Goal: Complete application form: Complete application form

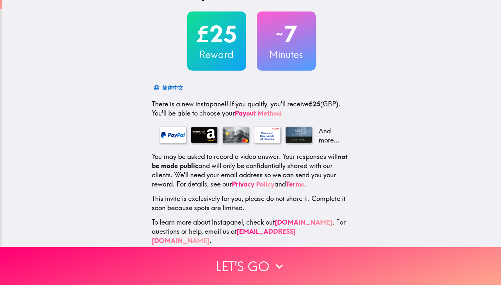
scroll to position [35, 0]
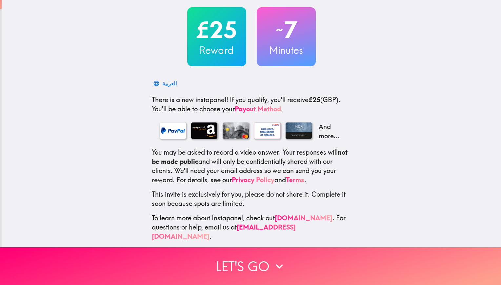
drag, startPoint x: 365, startPoint y: 170, endPoint x: 359, endPoint y: 197, distance: 27.3
click at [359, 197] on div "£25 Reward ~ 7 Minutes العربية There is a new instapanel! If you qualify, you'l…" at bounding box center [251, 108] width 499 height 286
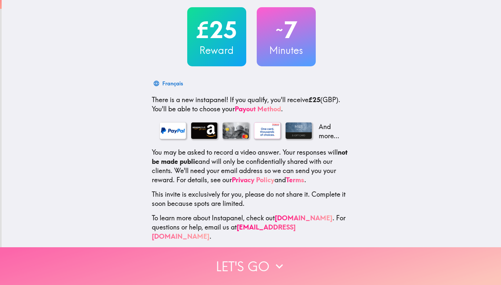
click at [248, 257] on button "Let's go" at bounding box center [250, 266] width 501 height 38
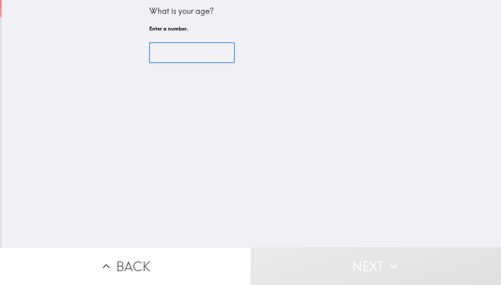
click at [174, 55] on input "number" at bounding box center [192, 53] width 86 height 20
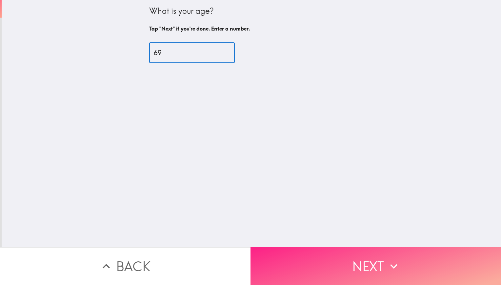
type input "69"
click at [361, 257] on button "Next" at bounding box center [375, 266] width 250 height 38
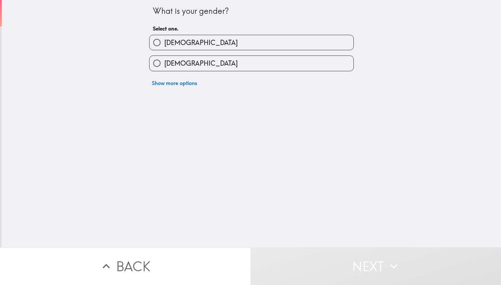
click at [151, 43] on input "[DEMOGRAPHIC_DATA]" at bounding box center [156, 42] width 15 height 15
radio input "true"
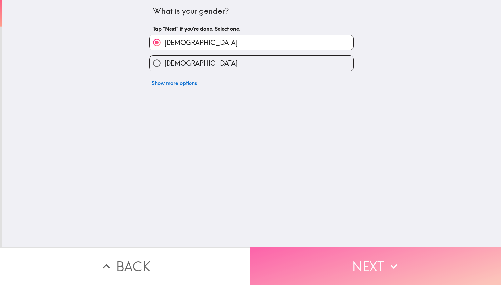
click at [271, 255] on button "Next" at bounding box center [375, 266] width 250 height 38
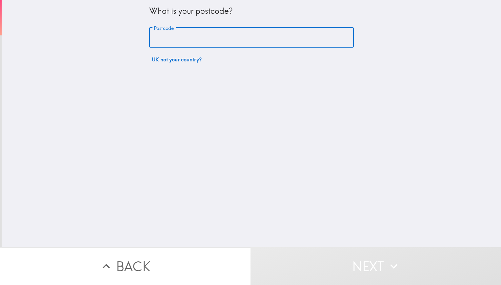
click at [192, 39] on input "Postcode" at bounding box center [251, 38] width 205 height 20
type input "w"
type input "WR4 9EH"
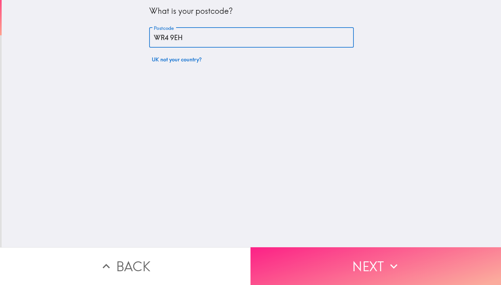
click at [296, 257] on button "Next" at bounding box center [375, 266] width 250 height 38
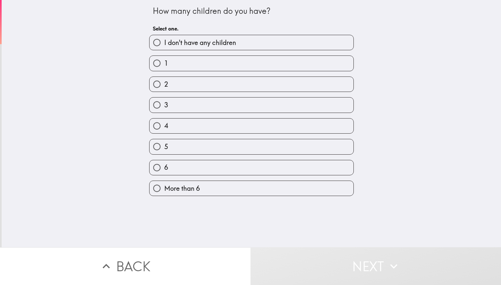
click at [153, 104] on input "3" at bounding box center [156, 104] width 15 height 15
radio input "true"
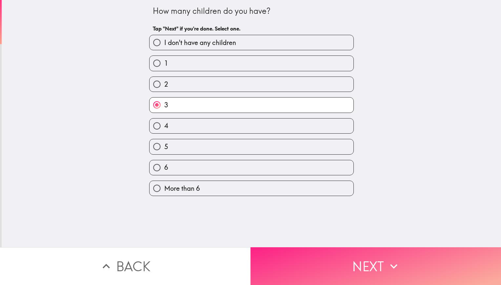
click at [315, 266] on button "Next" at bounding box center [375, 266] width 250 height 38
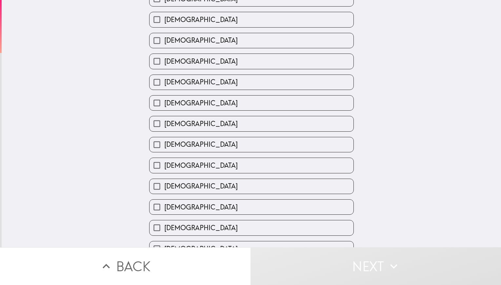
scroll to position [203, 0]
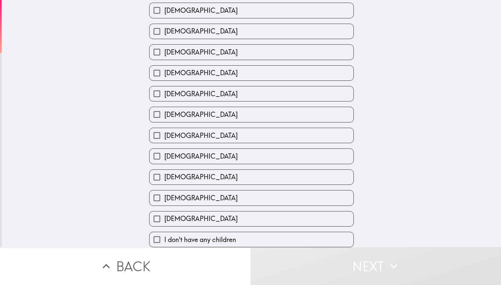
click at [152, 213] on input "[DEMOGRAPHIC_DATA]" at bounding box center [156, 218] width 15 height 15
checkbox input "true"
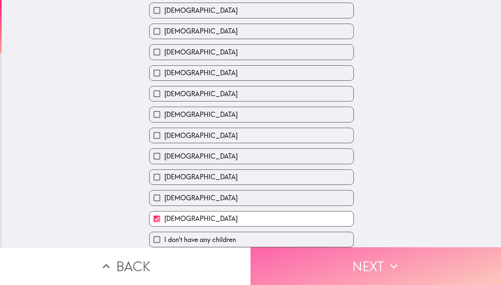
click at [299, 257] on button "Next" at bounding box center [375, 266] width 250 height 38
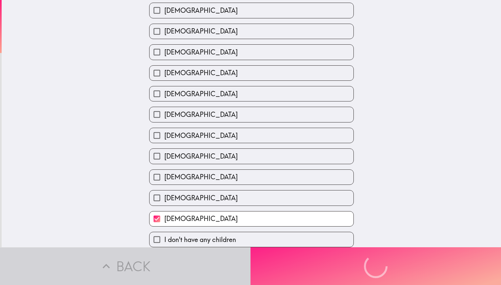
scroll to position [169, 0]
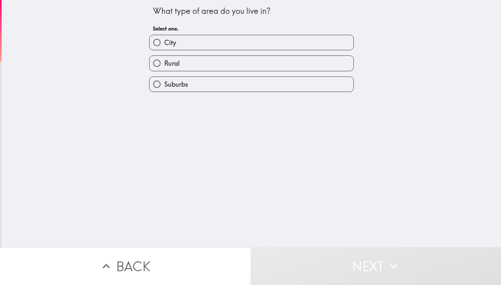
click at [151, 43] on input "City" at bounding box center [156, 42] width 15 height 15
radio input "true"
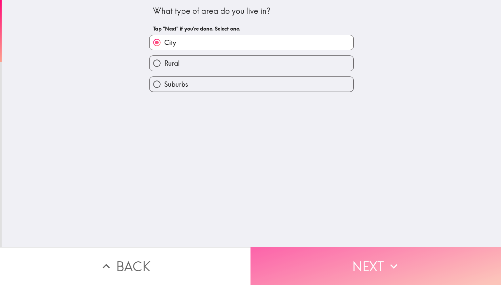
click at [284, 259] on button "Next" at bounding box center [375, 266] width 250 height 38
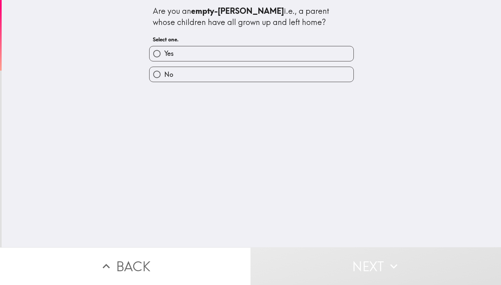
click at [153, 54] on input "Yes" at bounding box center [156, 53] width 15 height 15
radio input "true"
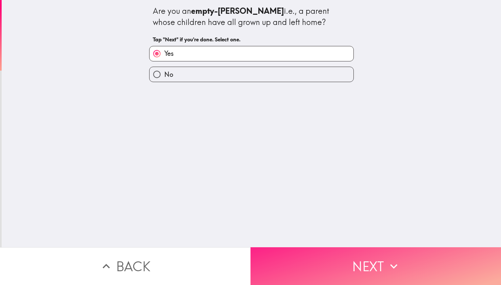
click at [303, 254] on button "Next" at bounding box center [375, 266] width 250 height 38
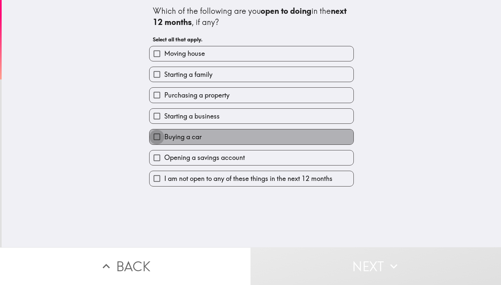
click at [151, 137] on input "Buying a car" at bounding box center [156, 136] width 15 height 15
checkbox input "true"
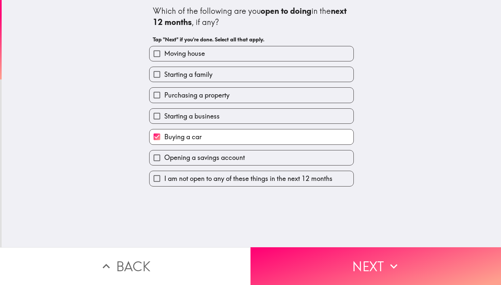
click at [152, 159] on input "Opening a savings account" at bounding box center [156, 157] width 15 height 15
checkbox input "true"
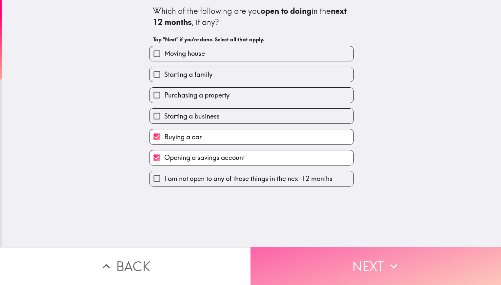
click at [292, 257] on button "Next" at bounding box center [375, 266] width 250 height 38
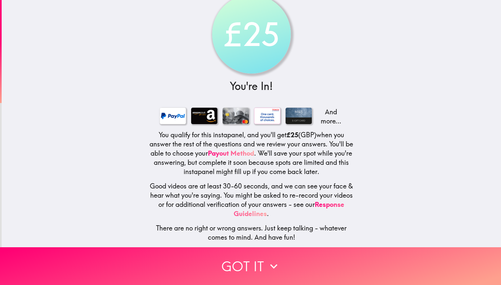
scroll to position [21, 0]
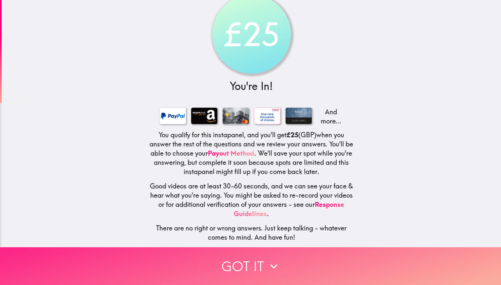
click at [266, 259] on icon "button" at bounding box center [273, 266] width 14 height 14
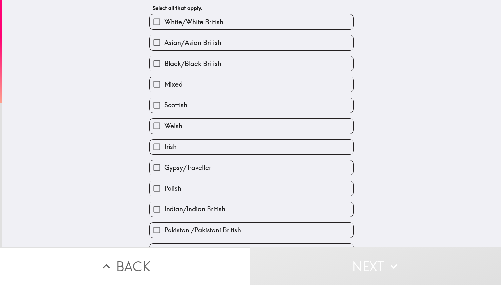
click at [153, 22] on input "White/White British" at bounding box center [156, 21] width 15 height 15
checkbox input "true"
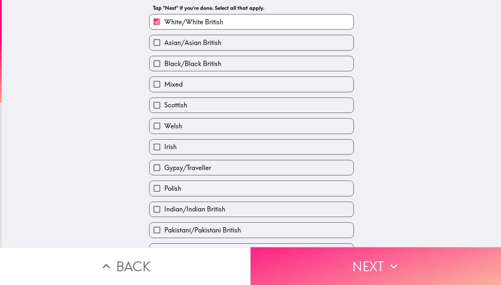
click at [314, 265] on button "Next" at bounding box center [375, 266] width 250 height 38
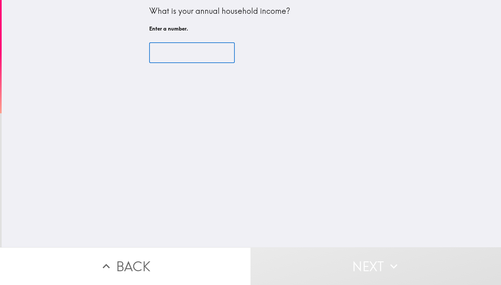
click at [159, 53] on input "number" at bounding box center [192, 53] width 86 height 20
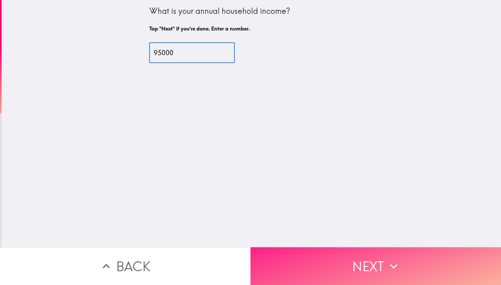
type input "95000"
click at [311, 259] on button "Next" at bounding box center [375, 266] width 250 height 38
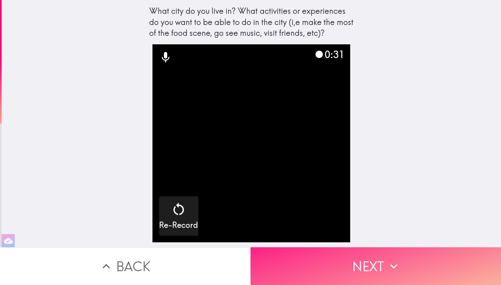
click at [366, 251] on button "Next" at bounding box center [375, 266] width 250 height 38
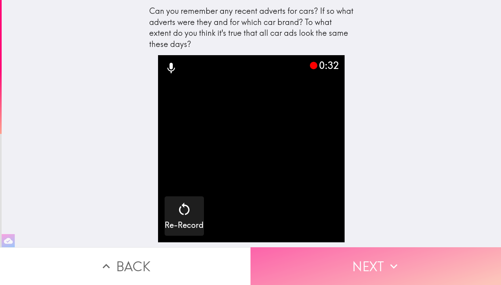
click at [380, 265] on button "Next" at bounding box center [375, 266] width 250 height 38
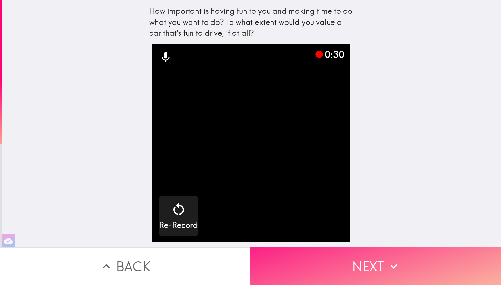
click at [380, 265] on button "Next" at bounding box center [375, 266] width 250 height 38
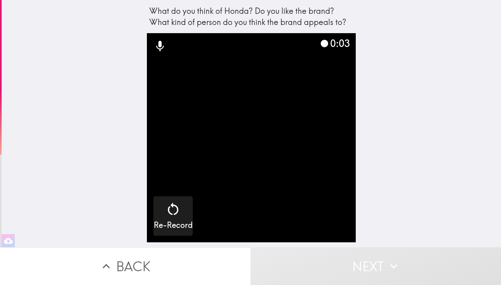
drag, startPoint x: 380, startPoint y: 265, endPoint x: 380, endPoint y: 192, distance: 73.1
click at [380, 192] on div "What do you think of Honda? Do you like the brand? What kind of person do you t…" at bounding box center [250, 142] width 501 height 285
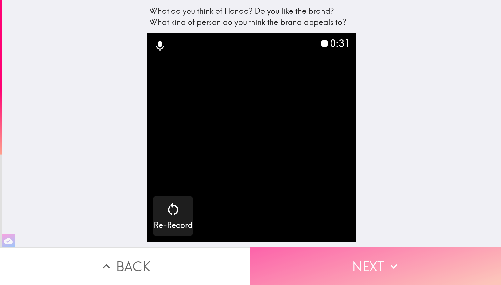
click at [355, 258] on button "Next" at bounding box center [375, 266] width 250 height 38
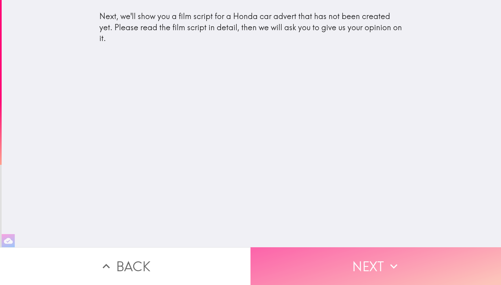
click at [333, 249] on button "Next" at bounding box center [375, 266] width 250 height 38
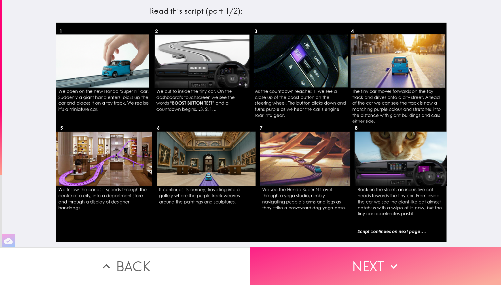
click at [331, 249] on button "Next" at bounding box center [375, 266] width 250 height 38
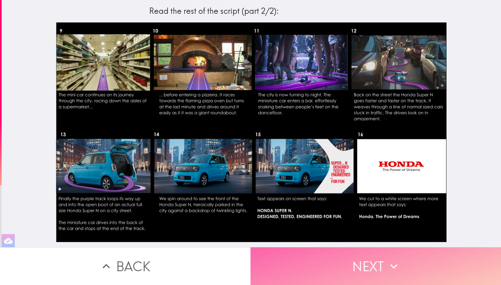
click at [331, 249] on button "Next" at bounding box center [375, 266] width 250 height 38
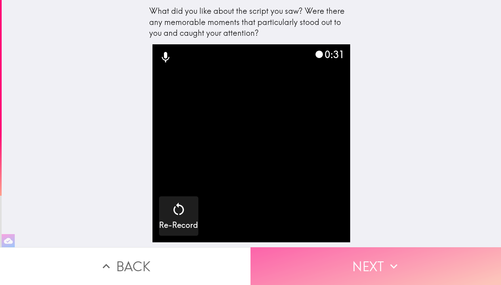
click at [342, 258] on button "Next" at bounding box center [375, 266] width 250 height 38
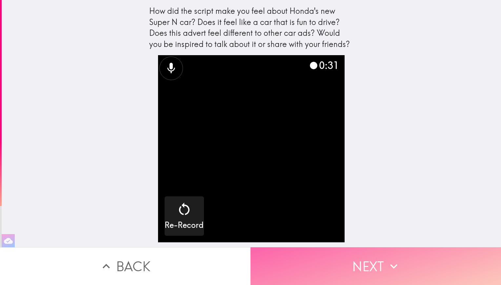
click at [342, 258] on button "Next" at bounding box center [375, 266] width 250 height 38
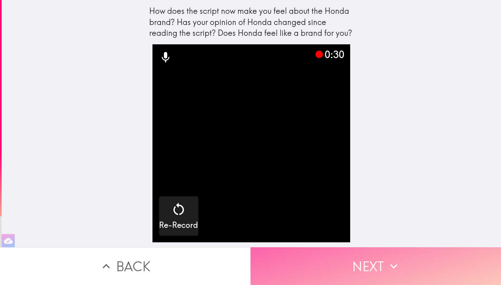
click at [342, 258] on button "Next" at bounding box center [375, 266] width 250 height 38
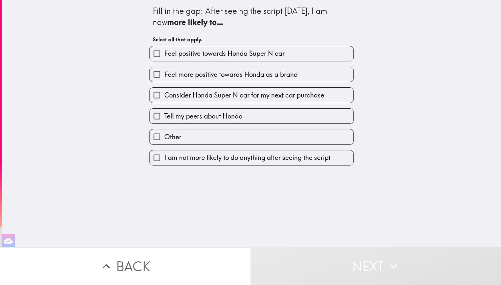
click at [152, 157] on input "I am not more likely to do anything after seeing the script" at bounding box center [156, 157] width 15 height 15
checkbox input "true"
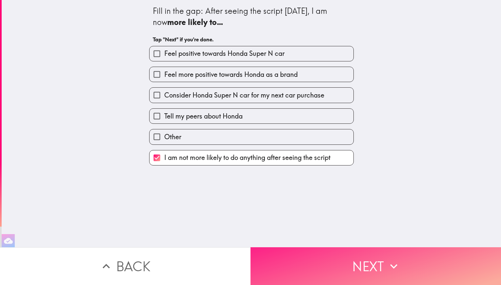
click at [282, 258] on button "Next" at bounding box center [375, 266] width 250 height 38
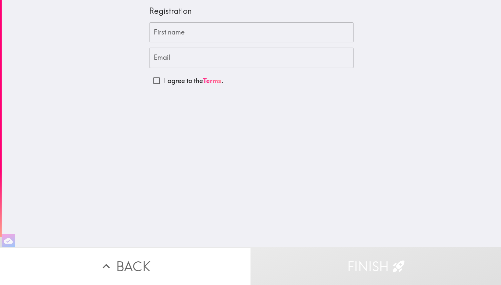
click at [191, 34] on input "First name" at bounding box center [251, 32] width 205 height 20
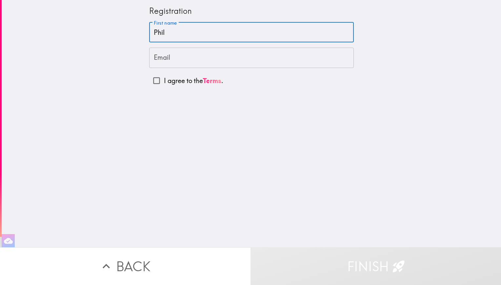
type input "Phil"
click at [292, 89] on div "Registration First name [PERSON_NAME] First name Email Email I agree to the Ter…" at bounding box center [251, 123] width 499 height 247
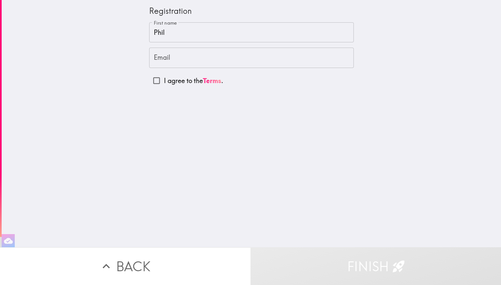
click at [173, 60] on input "Email" at bounding box center [251, 58] width 205 height 20
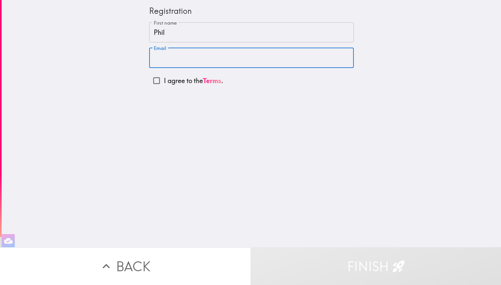
type input "[PERSON_NAME][EMAIL_ADDRESS][PERSON_NAME][DOMAIN_NAME]"
click at [152, 80] on input "I agree to the Terms ." at bounding box center [156, 80] width 15 height 15
checkbox input "true"
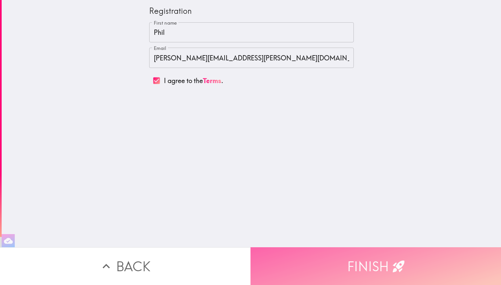
click at [306, 248] on button "Finish" at bounding box center [375, 266] width 250 height 38
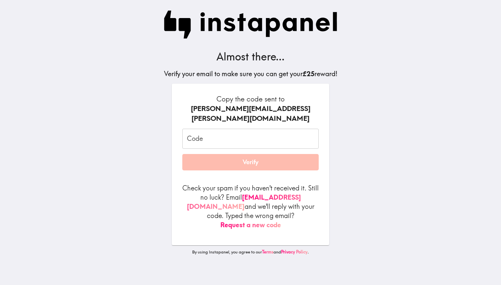
click at [196, 131] on input "Code" at bounding box center [250, 138] width 136 height 20
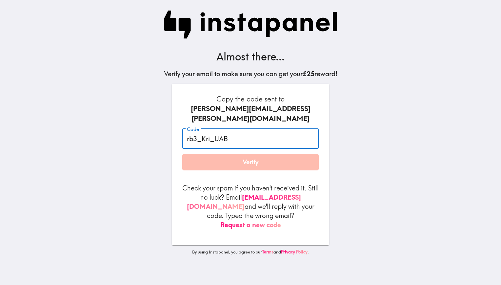
type input "rb3_Kri_UAB"
click at [235, 154] on button "Verify" at bounding box center [250, 162] width 136 height 16
